Goal: Check status

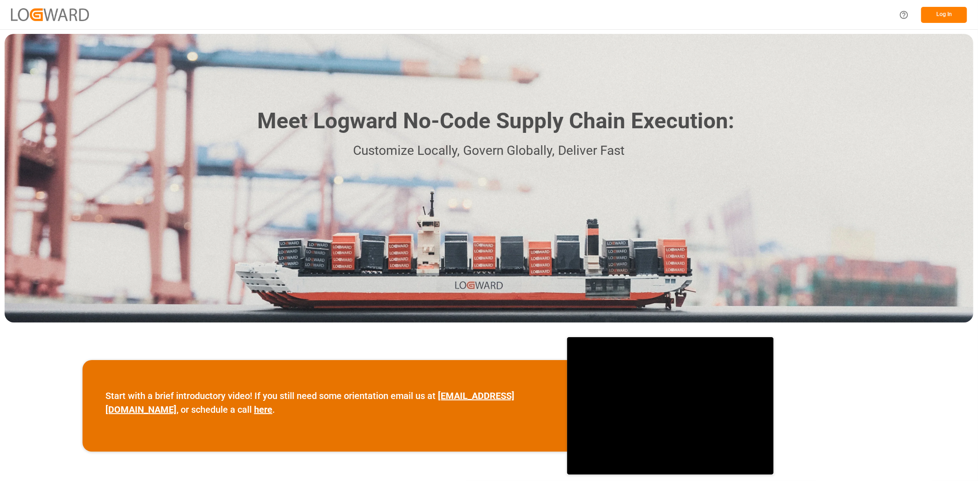
click at [948, 9] on button "Log In" at bounding box center [944, 15] width 46 height 16
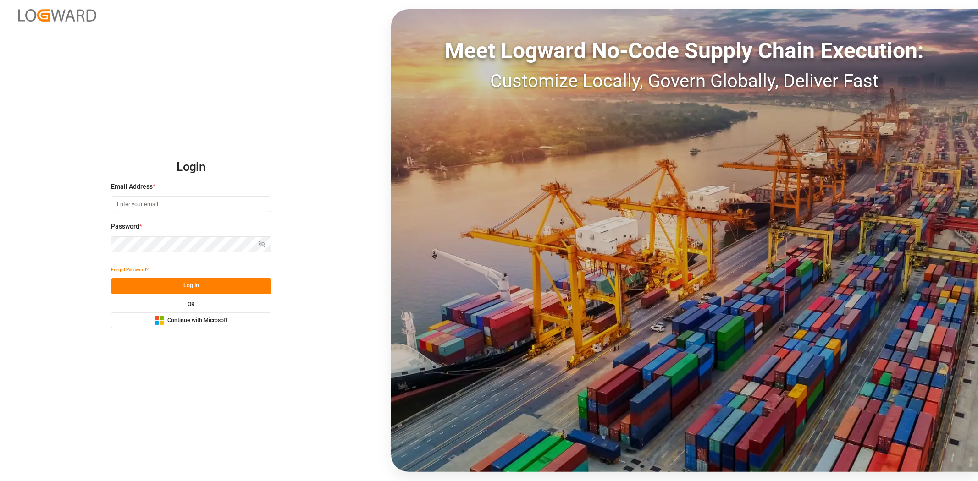
type input "[PERSON_NAME][EMAIL_ADDRESS][PERSON_NAME][DOMAIN_NAME]"
click at [131, 290] on button "Log In" at bounding box center [191, 286] width 160 height 16
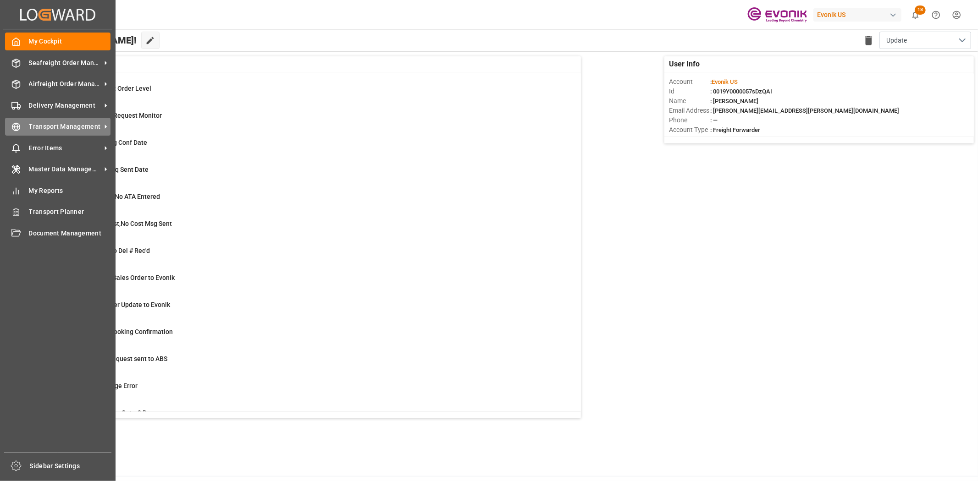
click at [12, 124] on circle at bounding box center [16, 127] width 8 height 8
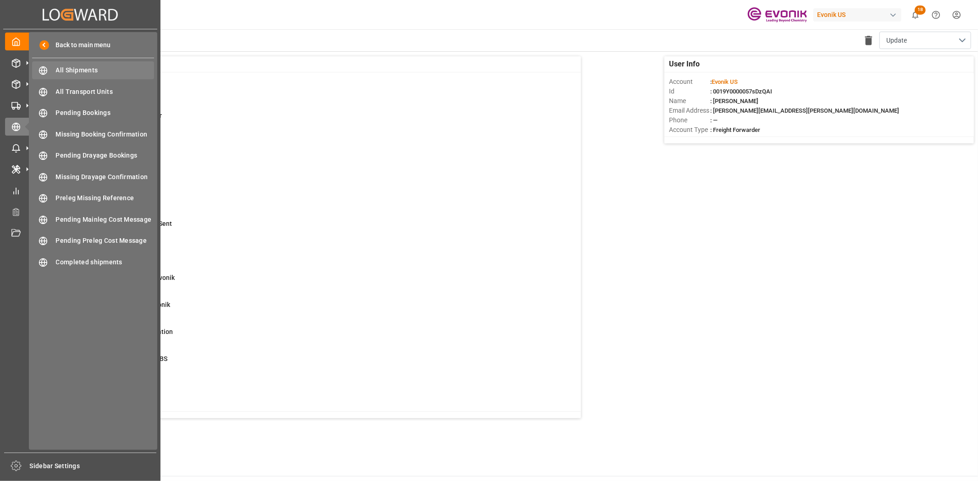
click at [72, 65] on div "All Shipments All Shipments" at bounding box center [93, 70] width 122 height 18
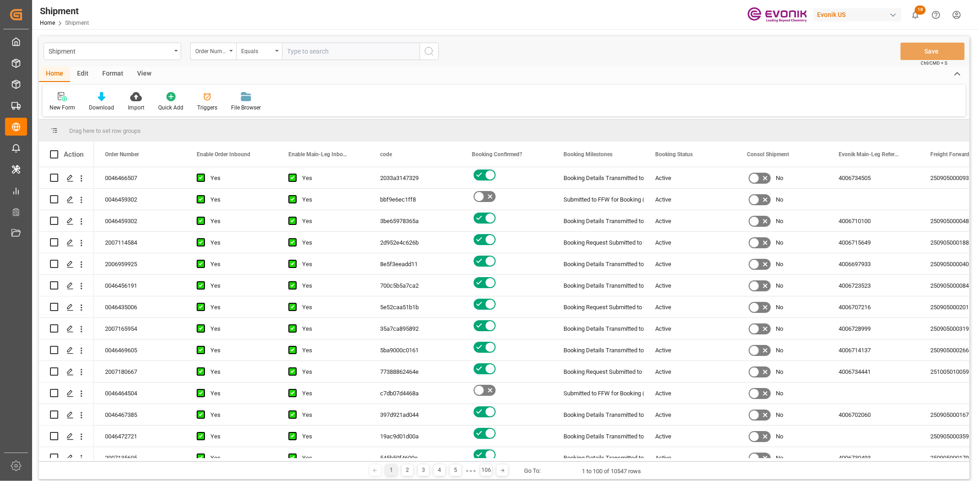
click at [111, 69] on div "Format" at bounding box center [112, 74] width 35 height 16
click at [61, 92] on icon at bounding box center [63, 92] width 8 height 1
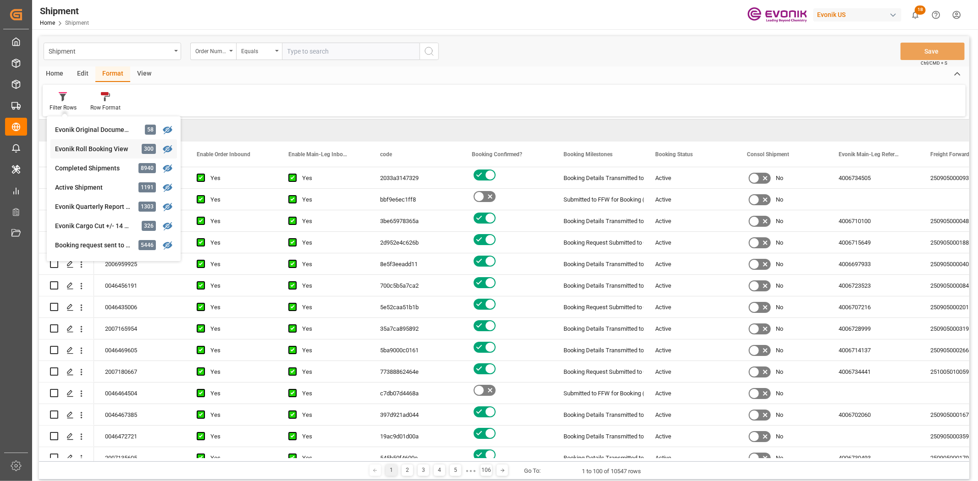
click at [73, 150] on div "Shipment Order Number Equals Save Ctrl/CMD + S Home Edit Format View Filter Row…" at bounding box center [504, 258] width 930 height 444
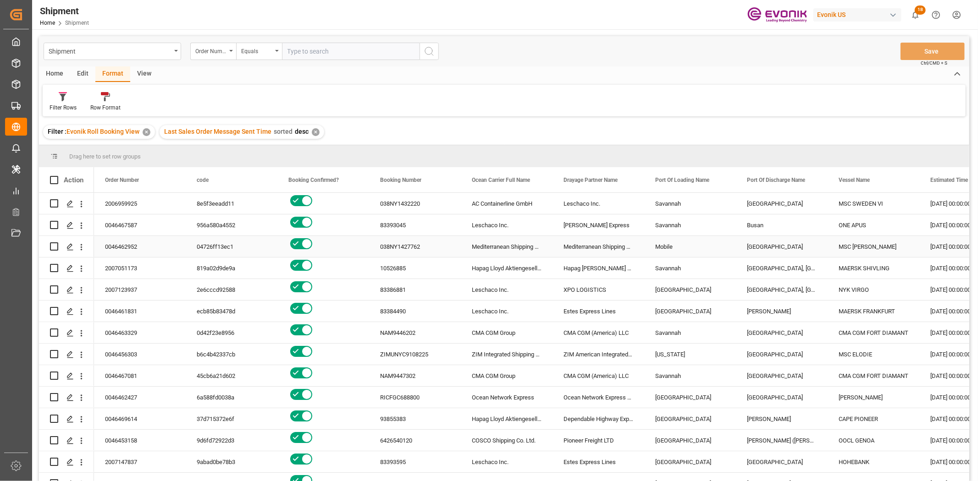
click at [559, 247] on div "Mediterranean Shipping Company I" at bounding box center [598, 246] width 92 height 21
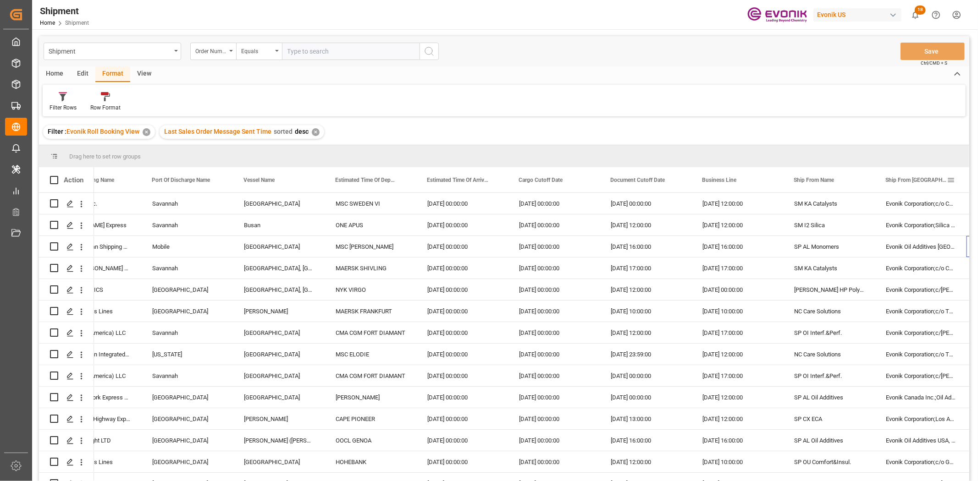
scroll to position [0, 595]
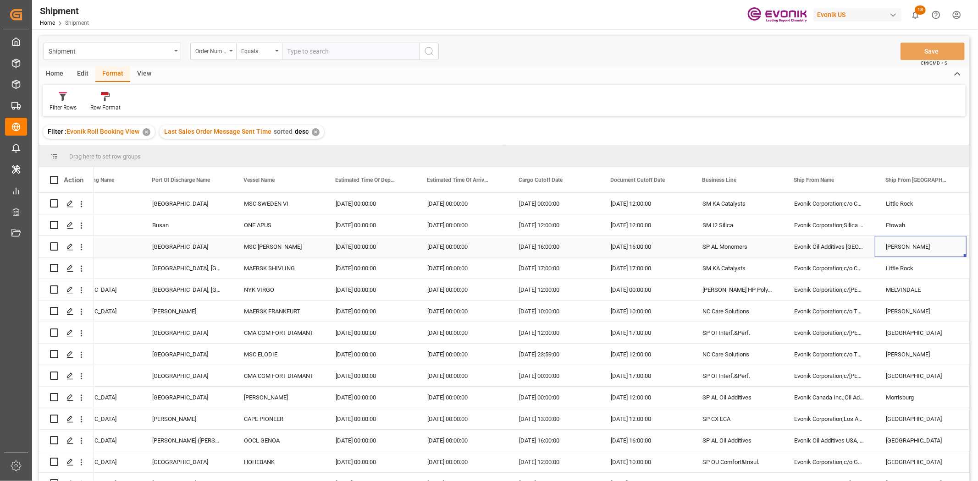
click at [753, 236] on div "SP AL Monomers" at bounding box center [737, 246] width 92 height 21
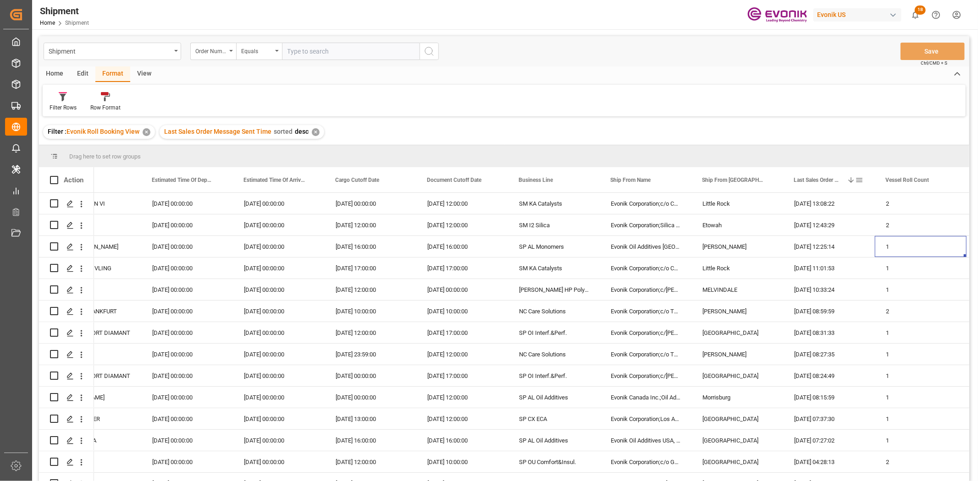
click at [858, 179] on span at bounding box center [859, 180] width 8 height 8
click at [931, 182] on span "filter" at bounding box center [934, 181] width 8 height 8
click at [876, 204] on div "Equals" at bounding box center [897, 206] width 77 height 7
click at [867, 265] on span "In range" at bounding box center [868, 265] width 21 height 7
click at [875, 226] on input "date" at bounding box center [901, 230] width 90 height 18
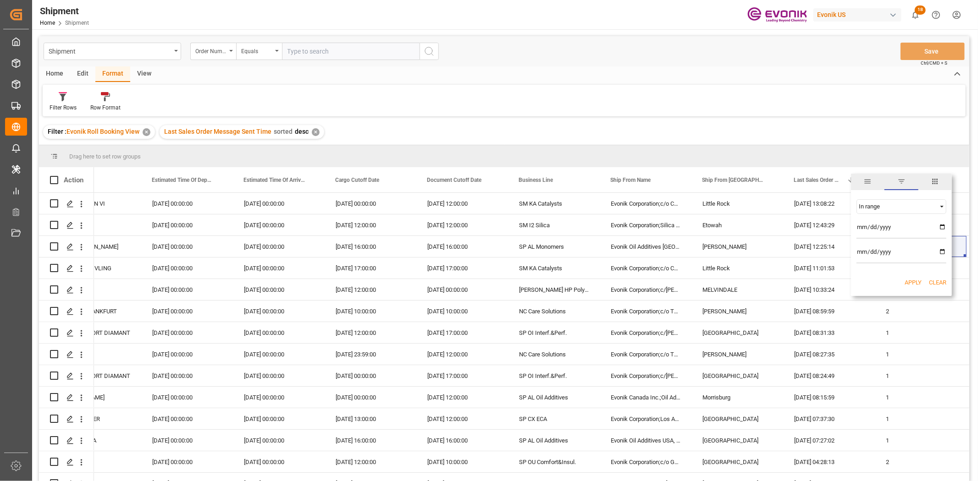
click at [942, 225] on input "date" at bounding box center [901, 230] width 90 height 18
type input "[DATE]"
click at [939, 252] on input "date" at bounding box center [901, 254] width 90 height 18
type input "[DATE]"
click at [909, 280] on button "Apply" at bounding box center [913, 282] width 17 height 9
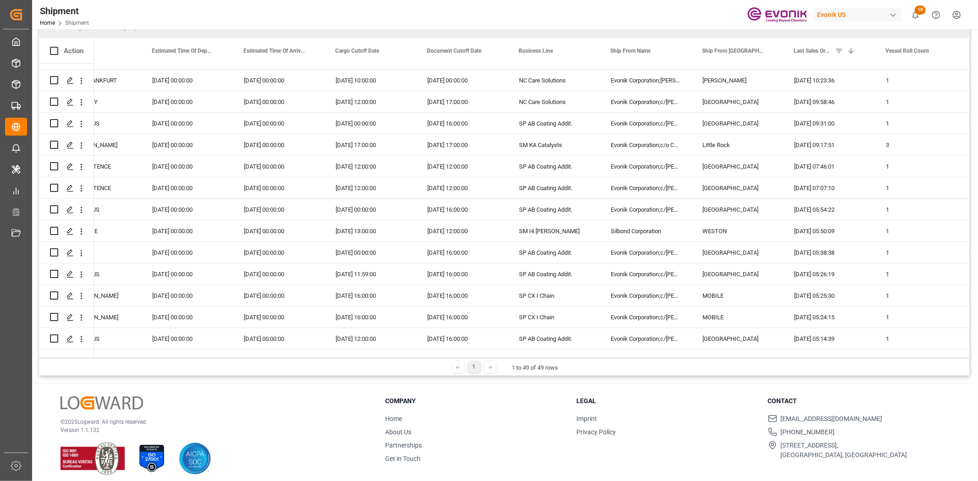
scroll to position [135, 0]
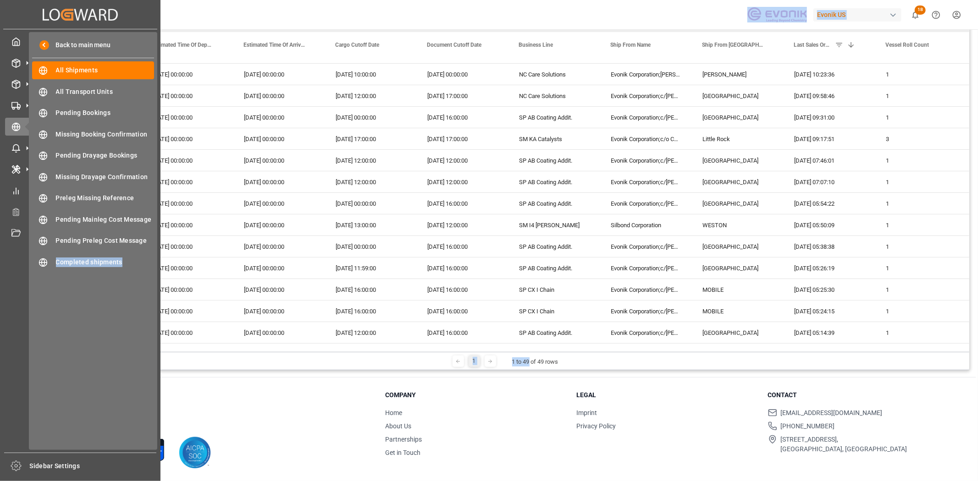
drag, startPoint x: 78, startPoint y: 388, endPoint x: 464, endPoint y: 352, distance: 387.3
click at [29, 388] on div "Created by potrace 1.15, written by [PERSON_NAME] [DATE]-[DATE] Created by potr…" at bounding box center [489, 240] width 978 height 481
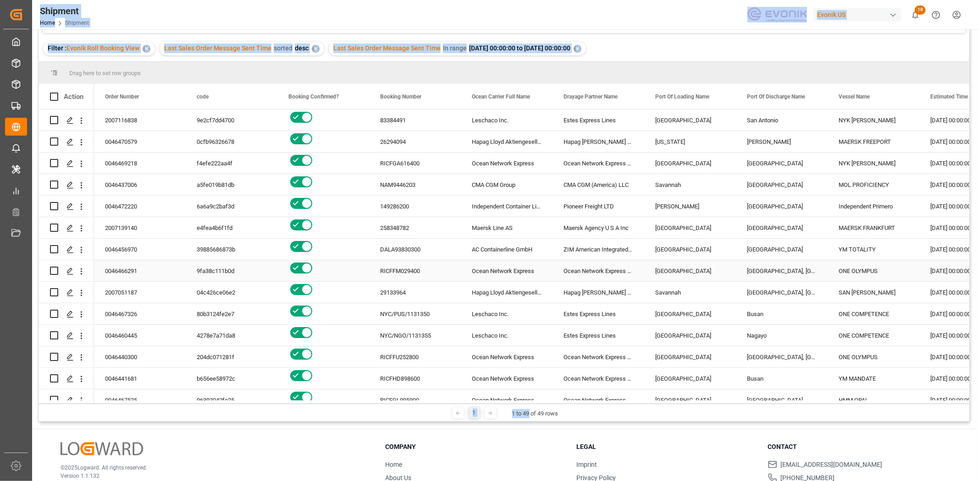
scroll to position [0, 0]
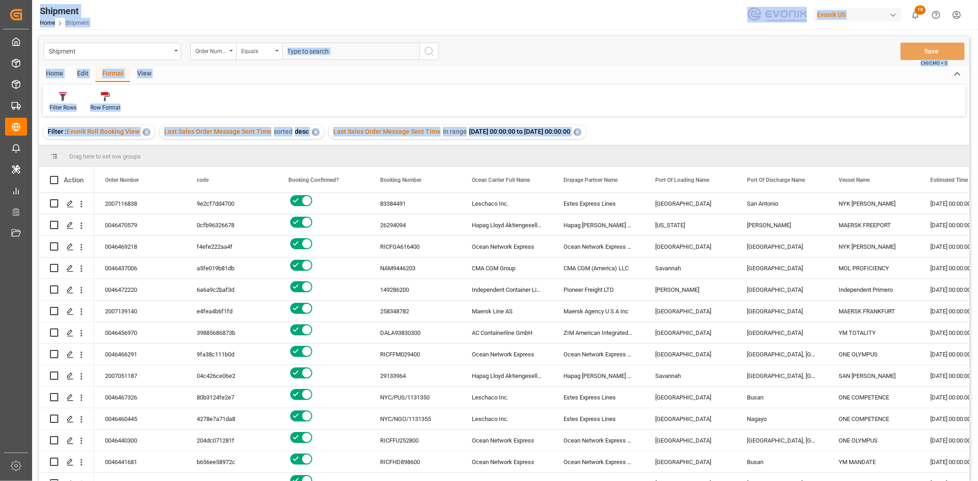
click at [257, 95] on div "Filter Rows Row Format" at bounding box center [504, 101] width 923 height 32
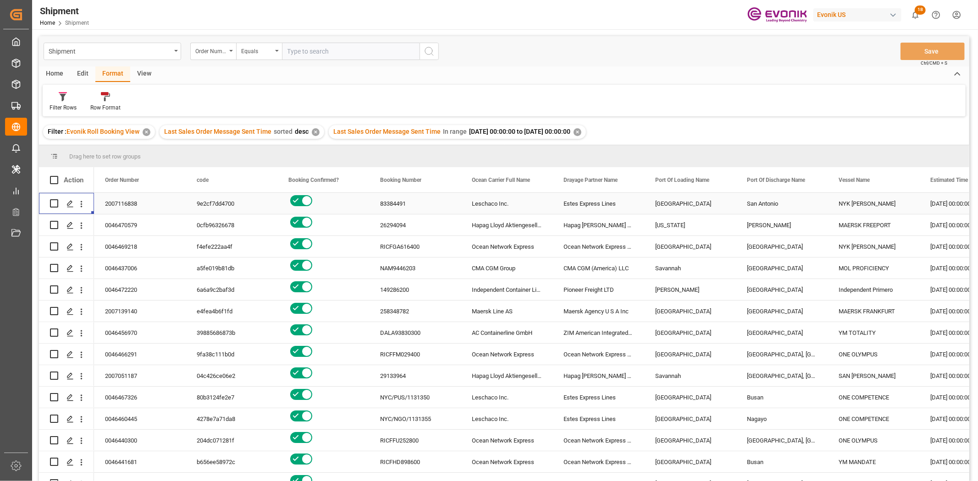
drag, startPoint x: 80, startPoint y: 208, endPoint x: 89, endPoint y: 208, distance: 9.2
click at [80, 208] on icon "open menu" at bounding box center [82, 204] width 10 height 10
drag, startPoint x: 105, startPoint y: 221, endPoint x: 113, endPoint y: 210, distance: 14.4
click at [108, 223] on span "Open in new tab" at bounding box center [141, 224] width 83 height 10
click at [81, 223] on icon "open menu" at bounding box center [82, 225] width 2 height 6
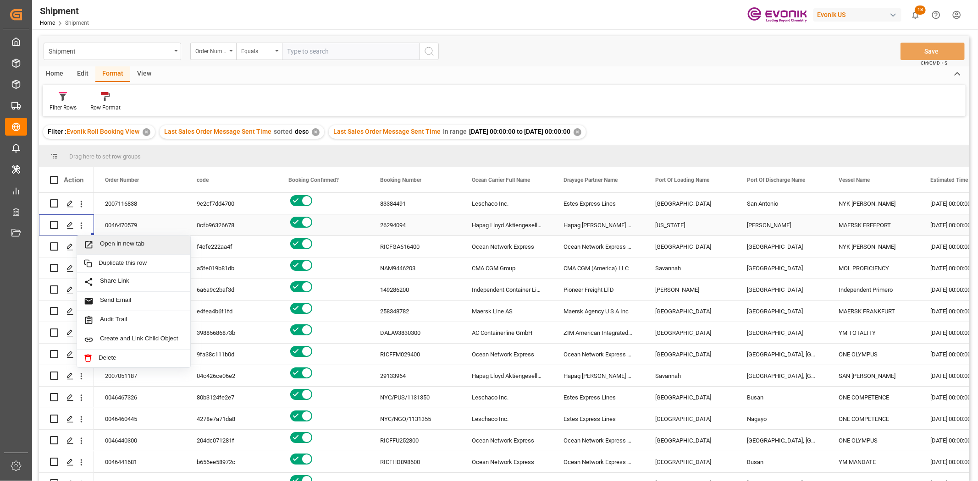
click at [124, 242] on span "Open in new tab" at bounding box center [141, 245] width 83 height 10
click at [81, 246] on icon "open menu" at bounding box center [82, 247] width 2 height 6
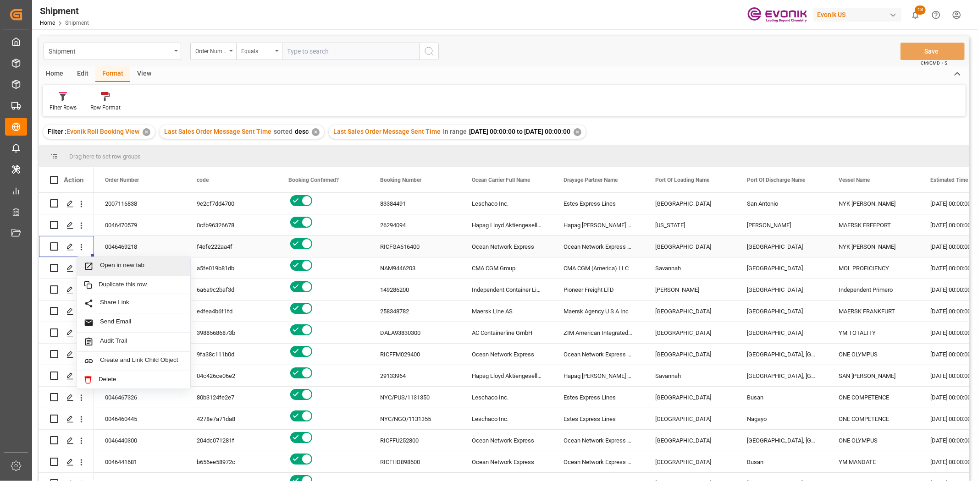
click at [112, 271] on span "Open in new tab" at bounding box center [141, 267] width 83 height 10
click at [83, 267] on icon "open menu" at bounding box center [82, 269] width 10 height 10
click at [106, 290] on span "Open in new tab" at bounding box center [141, 288] width 83 height 10
click at [85, 288] on icon "open menu" at bounding box center [82, 291] width 10 height 10
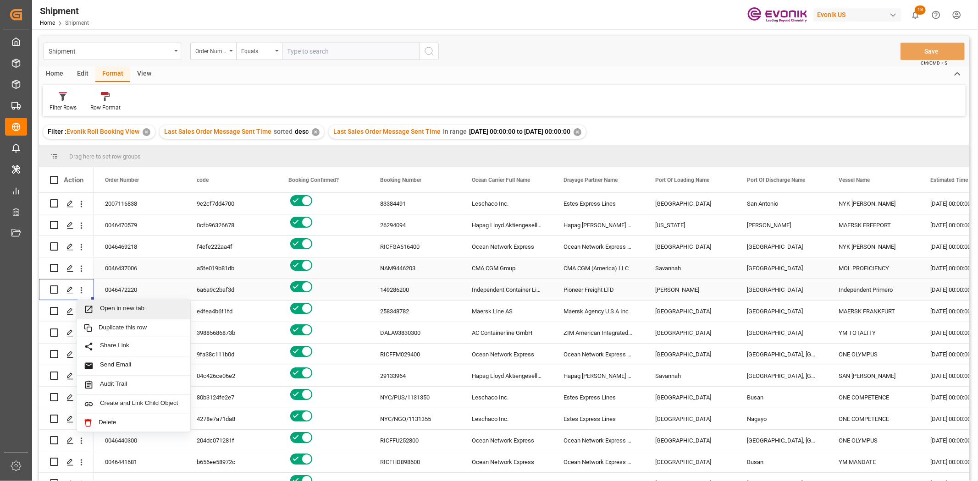
click at [108, 308] on span "Open in new tab" at bounding box center [141, 310] width 83 height 10
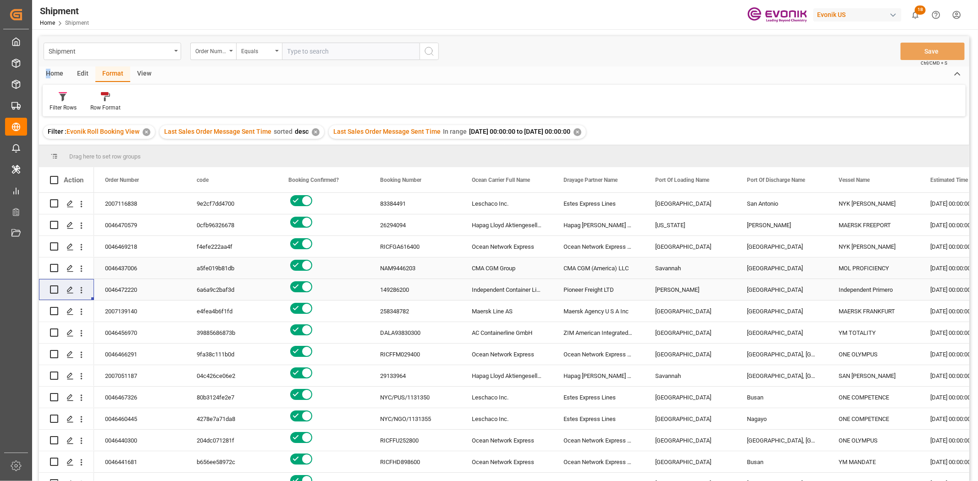
click at [49, 69] on div "Home" at bounding box center [54, 74] width 31 height 16
click at [98, 94] on icon at bounding box center [102, 96] width 8 height 9
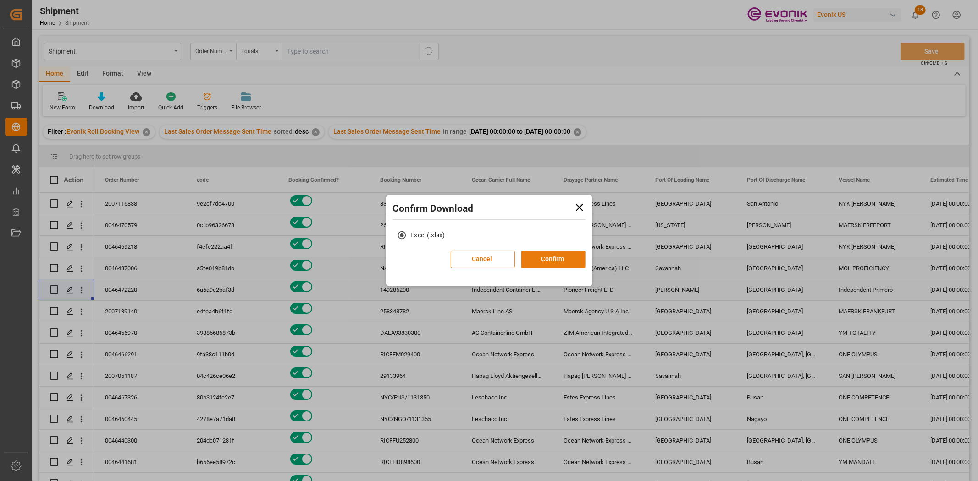
click at [547, 254] on button "Confirm" at bounding box center [553, 259] width 64 height 17
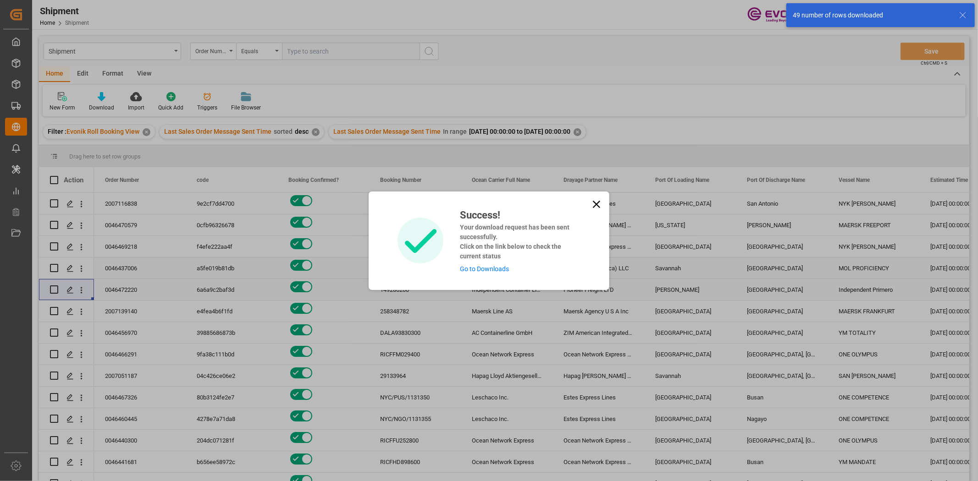
click at [468, 265] on link "Go to Downloads" at bounding box center [484, 268] width 49 height 7
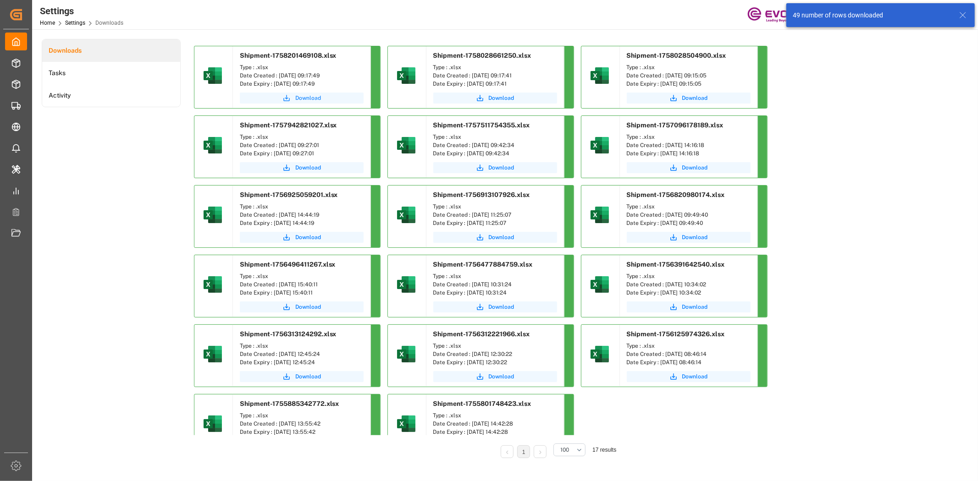
click at [297, 95] on span "Download" at bounding box center [308, 98] width 26 height 8
